Goal: Information Seeking & Learning: Learn about a topic

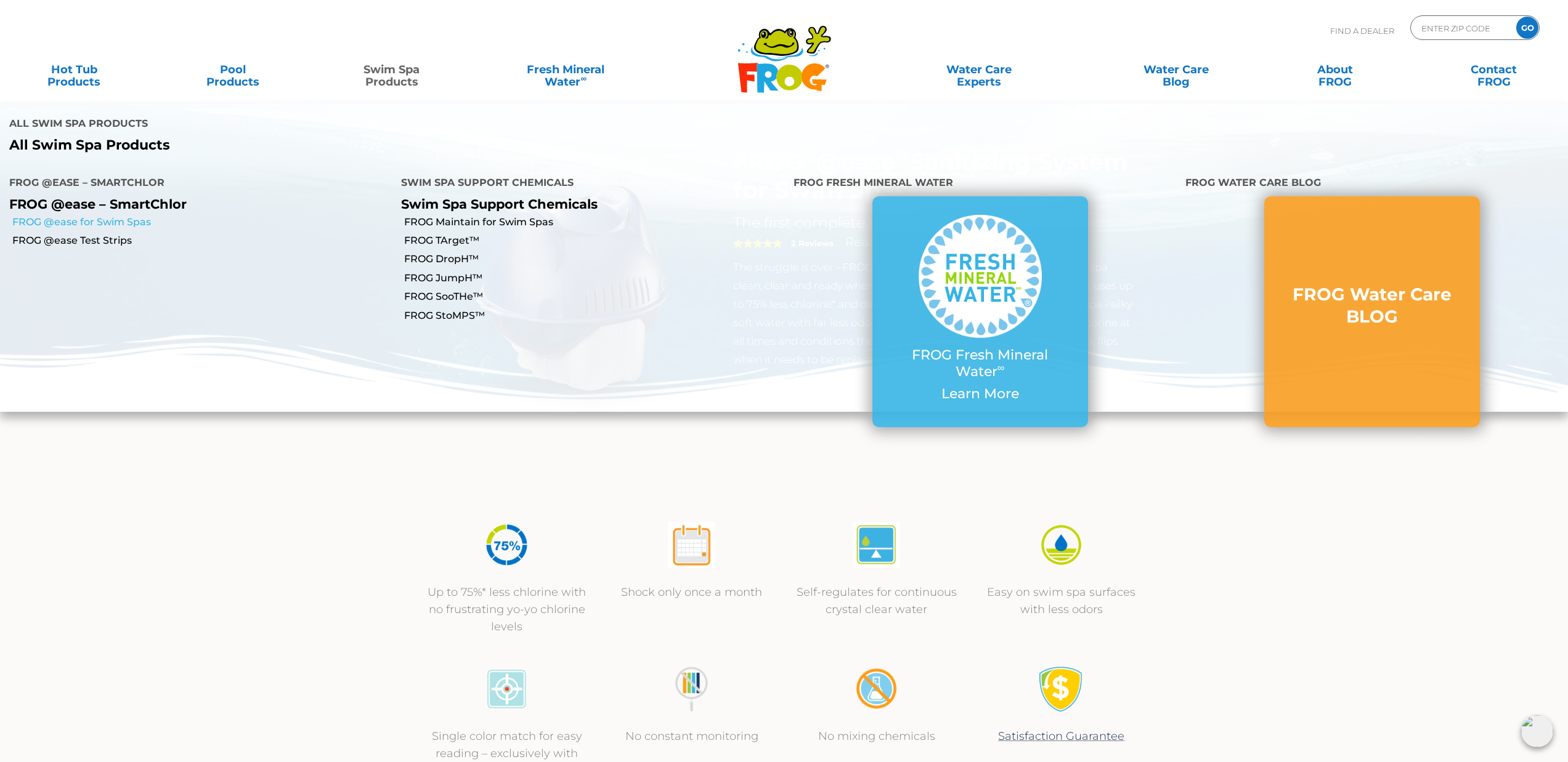
click at [120, 216] on link "FROG @ease for Swim Spas" at bounding box center [202, 223] width 380 height 13
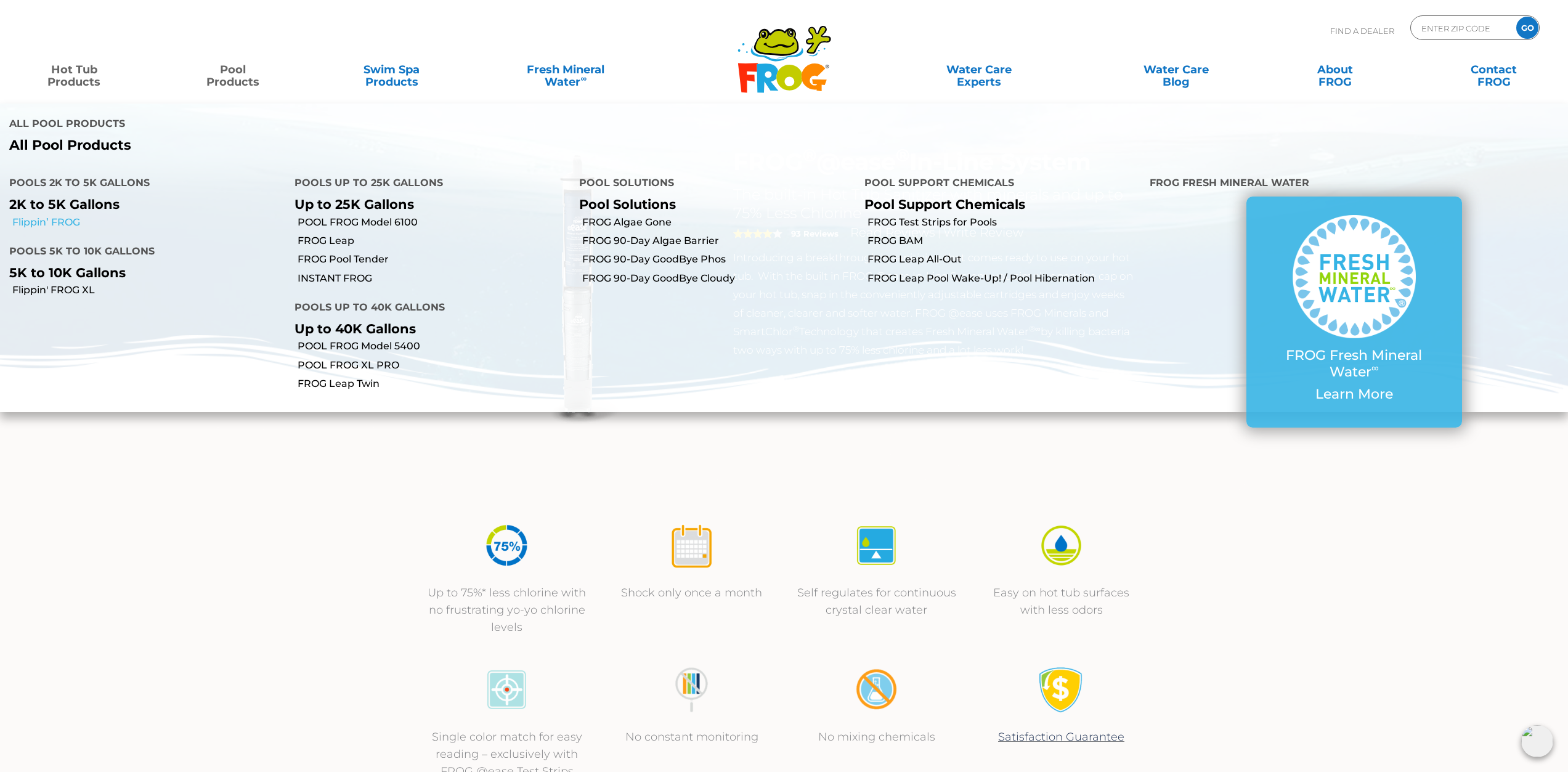
click at [50, 216] on link "Flippin’ FROG" at bounding box center [149, 223] width 273 height 13
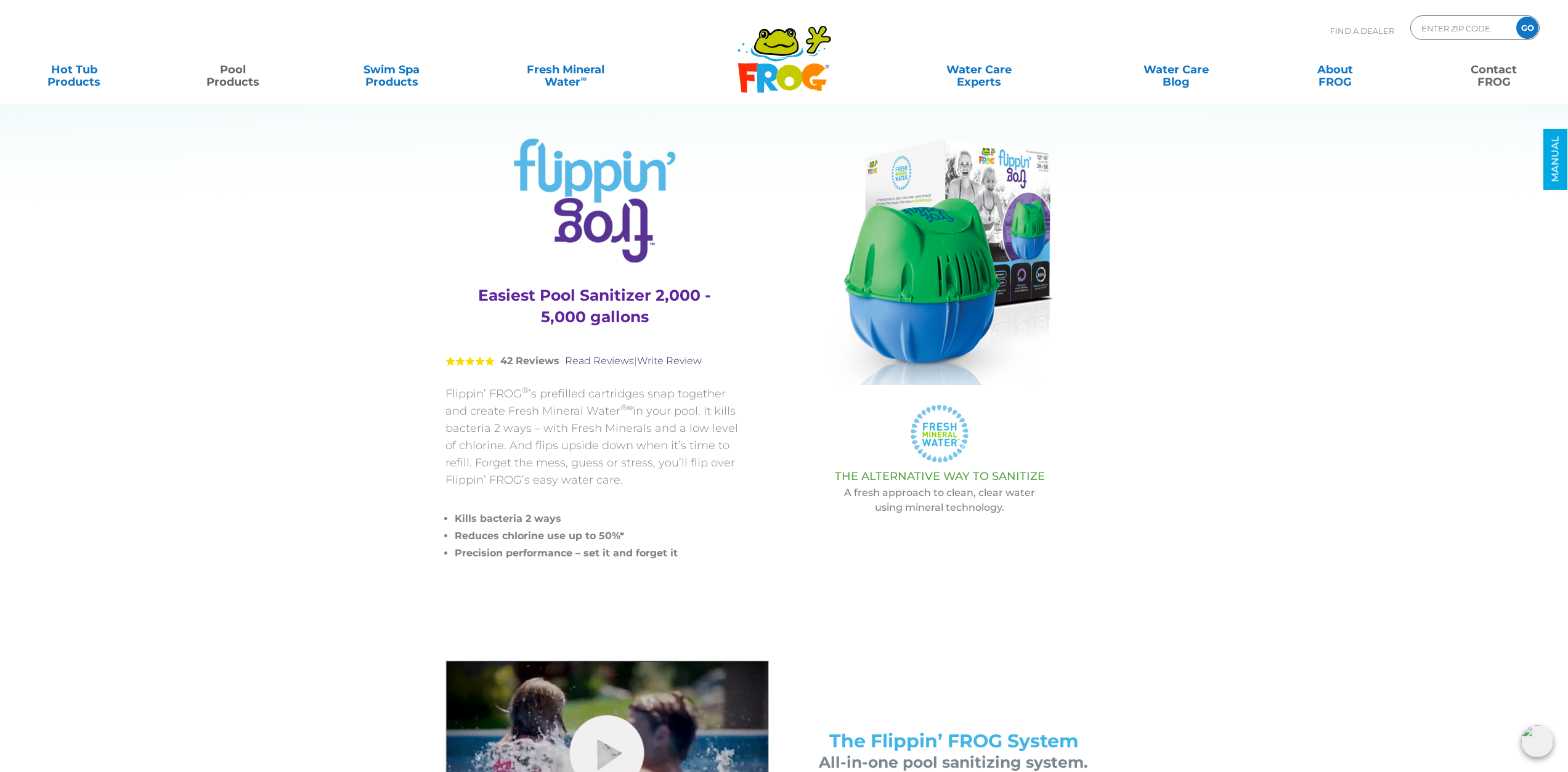
click at [1497, 82] on link "Contact FROG" at bounding box center [1495, 69] width 123 height 24
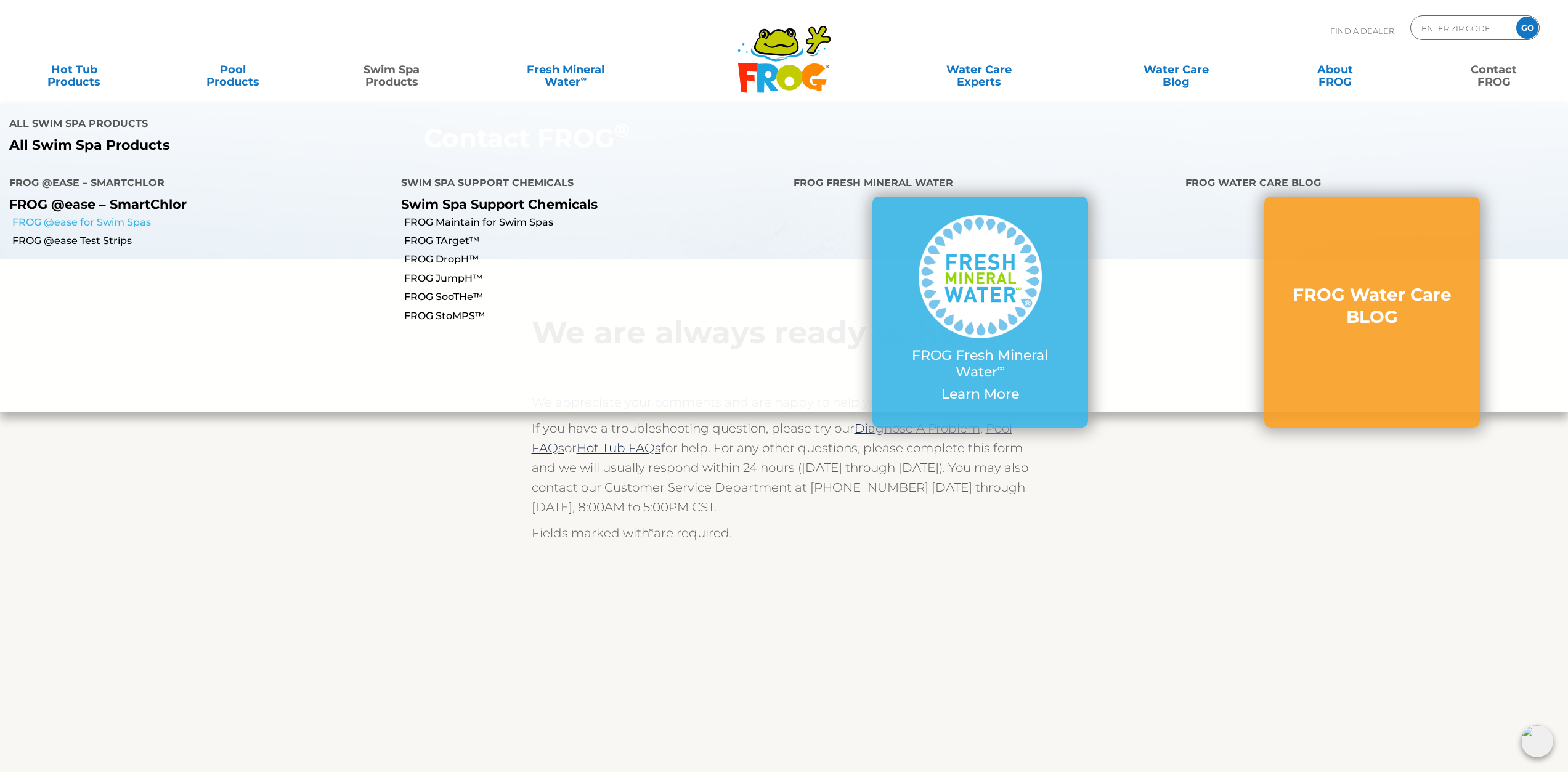
click at [125, 216] on link "FROG @ease for Swim Spas" at bounding box center [202, 223] width 380 height 13
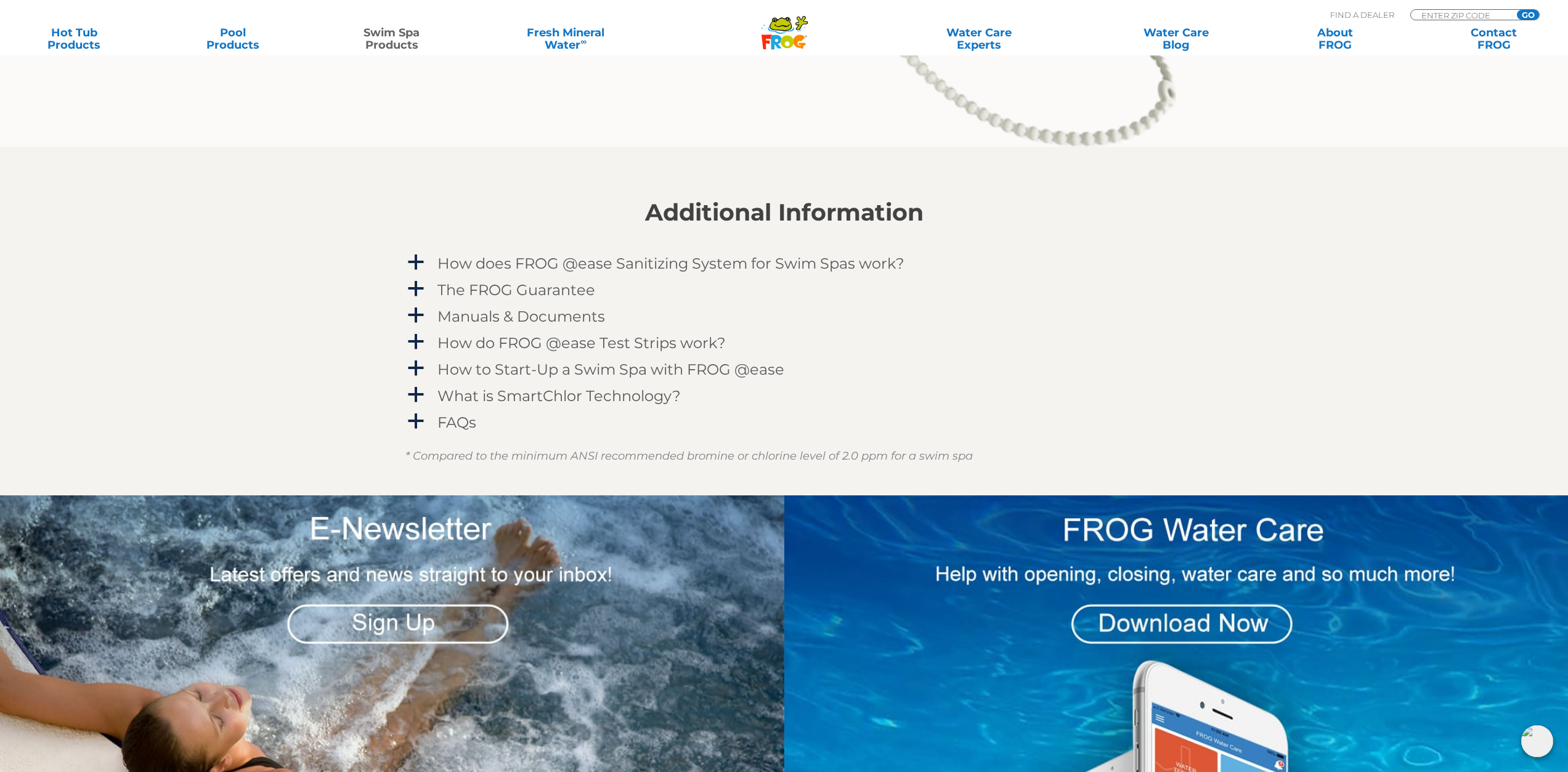
scroll to position [1811, 0]
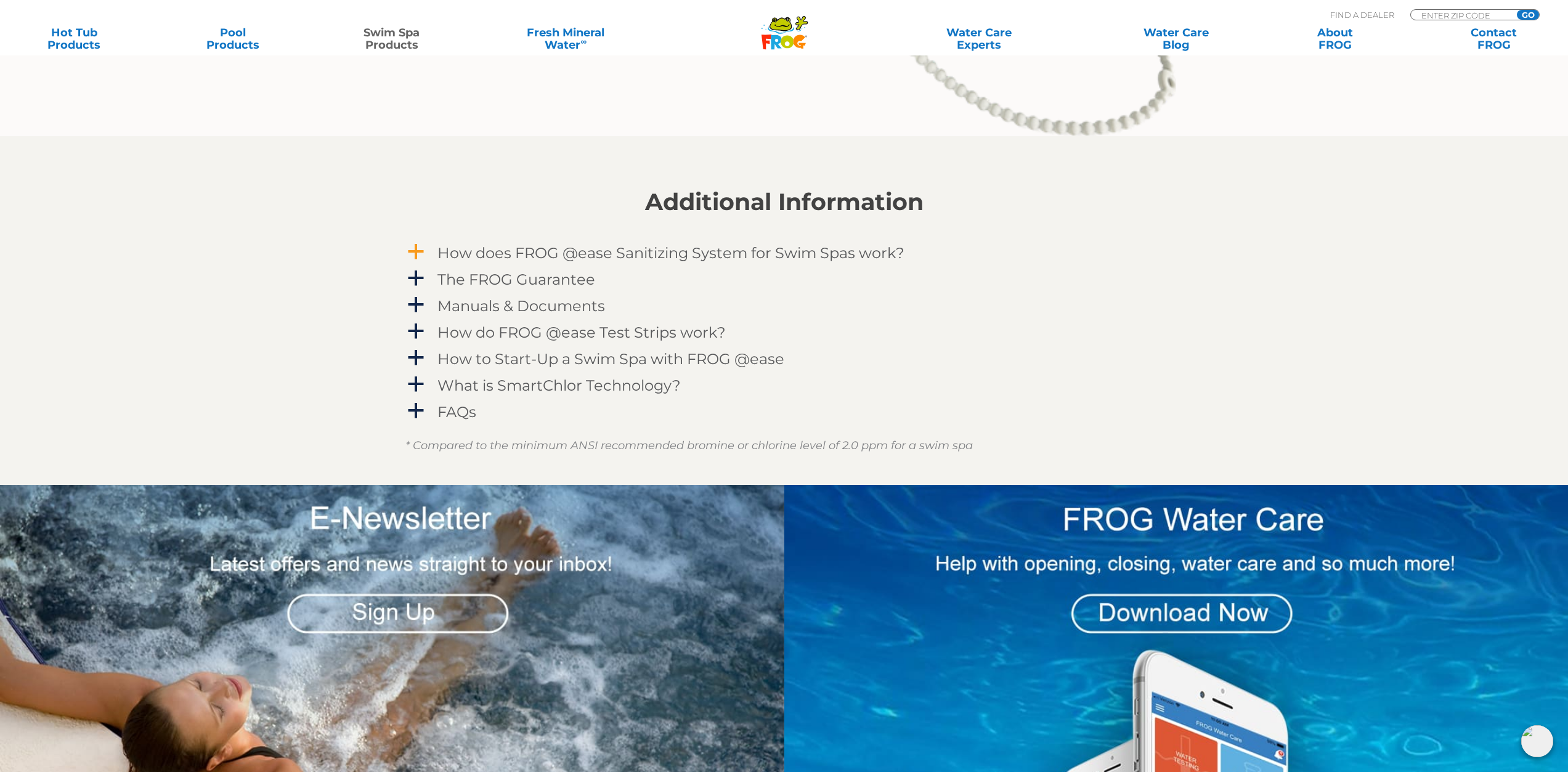
click at [690, 251] on h4 "How does FROG @ease Sanitizing System for Swim Spas work?" at bounding box center [671, 253] width 467 height 17
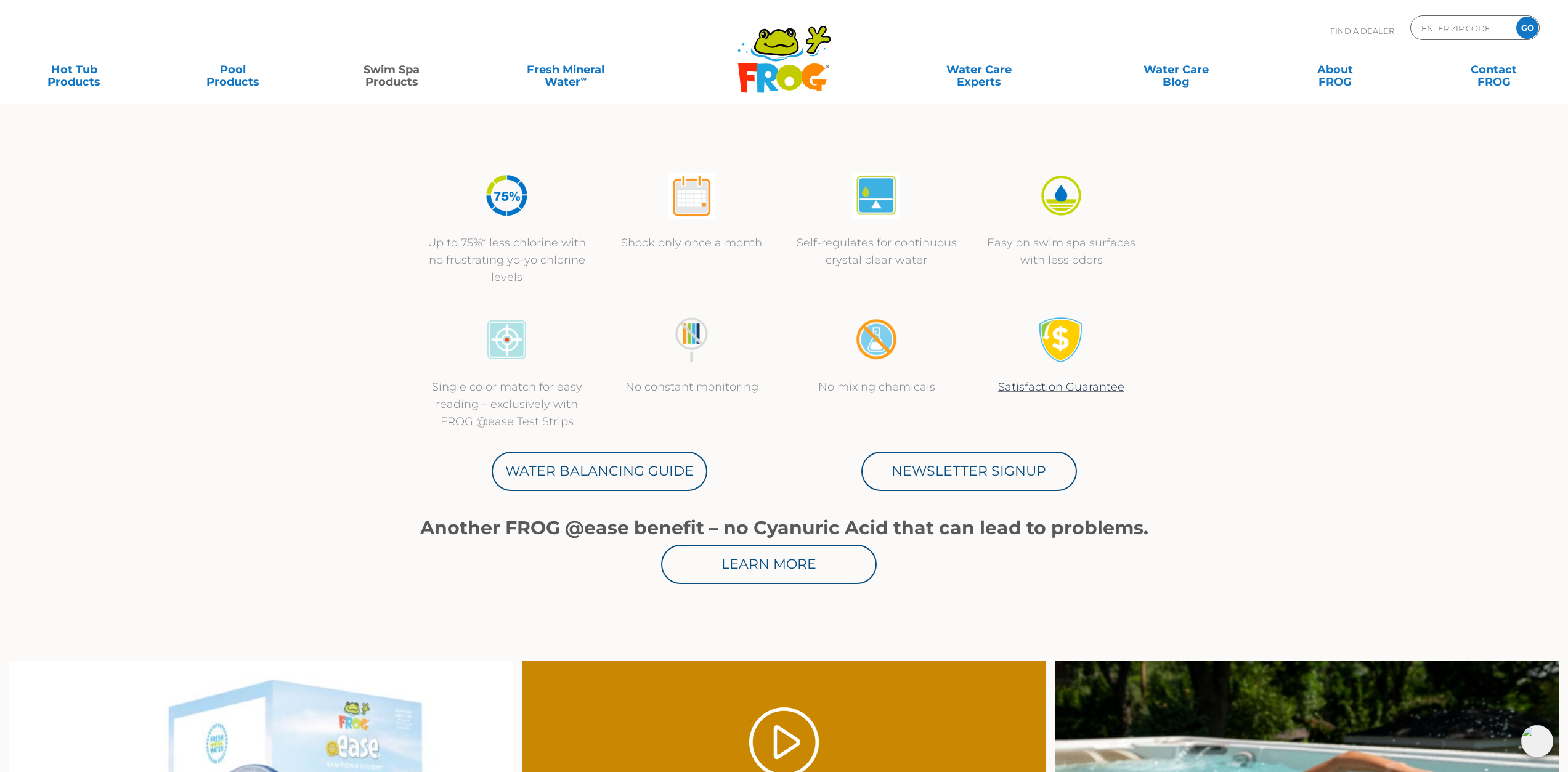
scroll to position [0, 0]
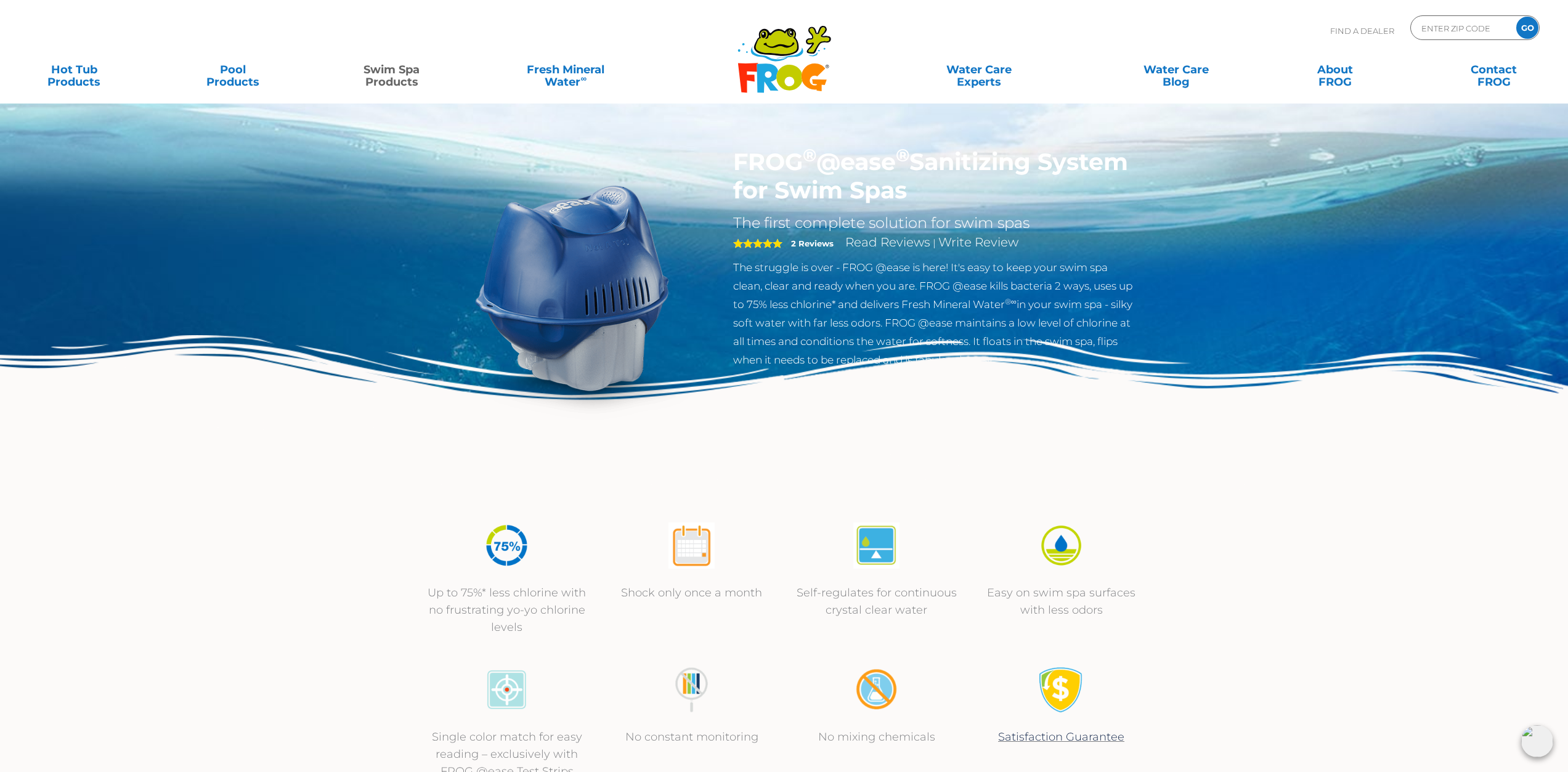
click at [274, 421] on img at bounding box center [784, 420] width 1568 height 171
